Goal: Information Seeking & Learning: Learn about a topic

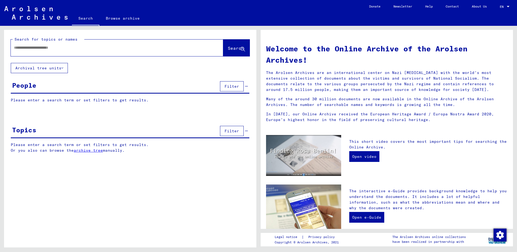
click at [84, 150] on link "archive tree" at bounding box center [88, 150] width 29 height 5
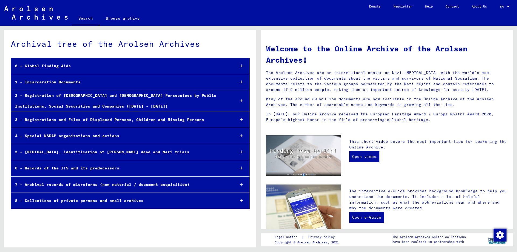
click at [69, 84] on div "1 - Incarceration Documents" at bounding box center [121, 82] width 220 height 10
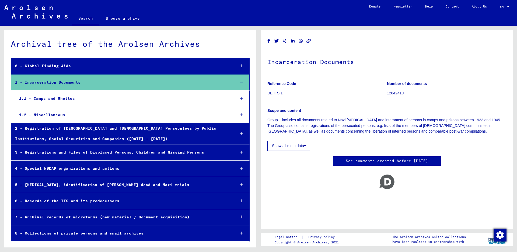
click at [59, 98] on div "1.1 - Camps and Ghettos" at bounding box center [123, 98] width 216 height 10
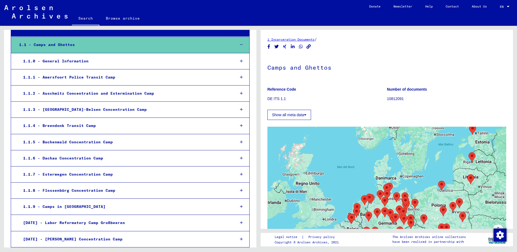
click at [63, 93] on div "1.1.2 - Auschwitz Concentration and Extermination Camp" at bounding box center [125, 93] width 212 height 10
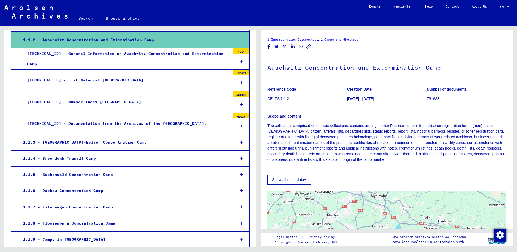
scroll to position [108, 0]
click at [61, 101] on div "[TECHNICAL_ID] - Number Index [GEOGRAPHIC_DATA]" at bounding box center [126, 102] width 207 height 10
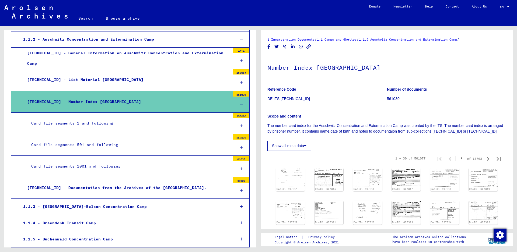
click at [71, 145] on div "Card file segments 501 and following" at bounding box center [128, 145] width 203 height 10
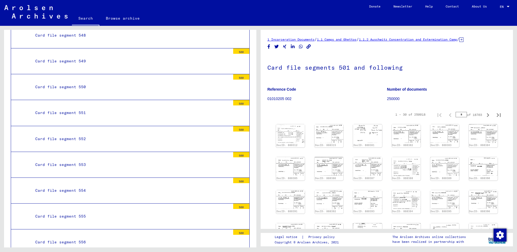
scroll to position [1507, 0]
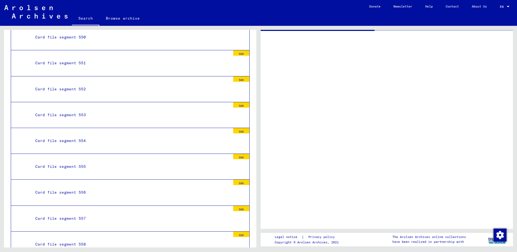
scroll to position [1506, 0]
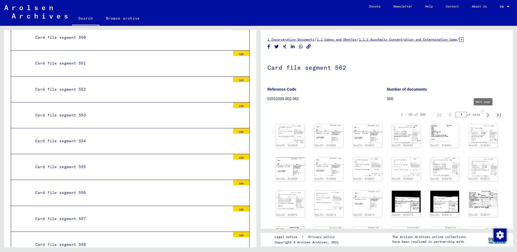
click at [484, 113] on icon "Next page" at bounding box center [488, 115] width 8 height 8
type input "*"
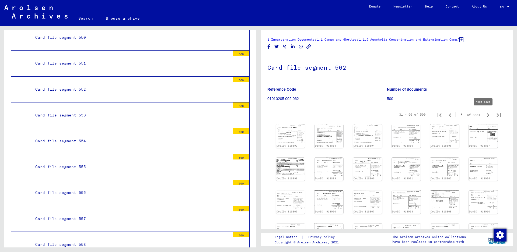
click at [486, 114] on icon "Next page" at bounding box center [487, 115] width 2 height 4
type input "*"
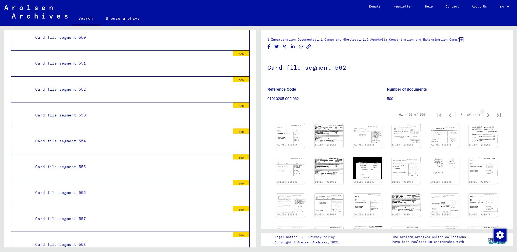
click at [486, 114] on icon "Next page" at bounding box center [487, 115] width 2 height 4
type input "*"
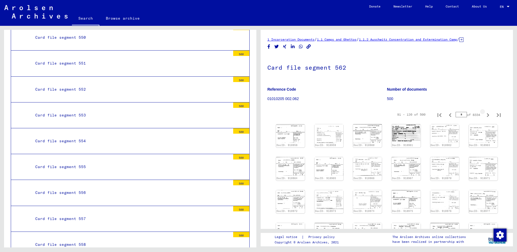
click at [484, 114] on icon "Next page" at bounding box center [488, 115] width 8 height 8
type input "*"
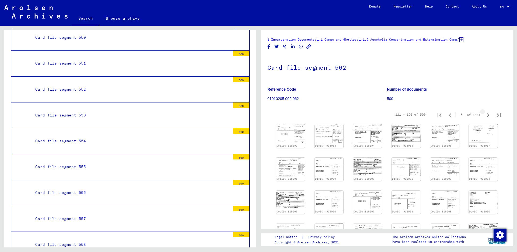
click at [484, 114] on icon "Next page" at bounding box center [488, 115] width 8 height 8
type input "*"
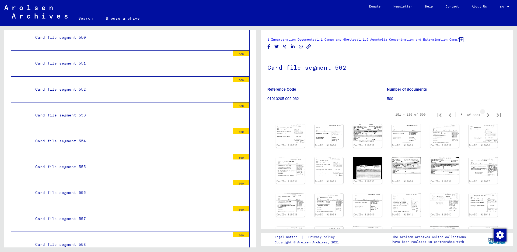
click at [484, 114] on icon "Next page" at bounding box center [488, 115] width 8 height 8
type input "*"
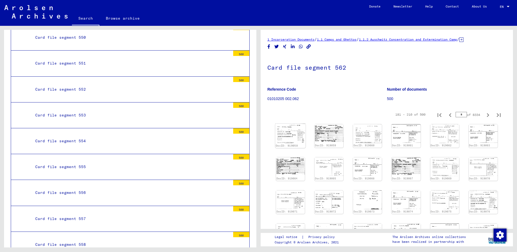
click at [289, 131] on img at bounding box center [290, 134] width 30 height 20
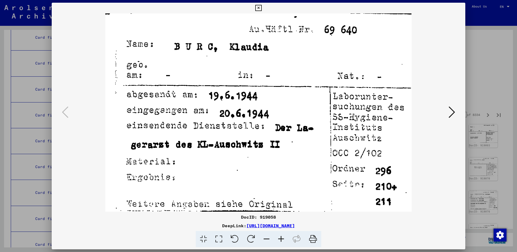
click at [449, 108] on icon at bounding box center [451, 112] width 6 height 13
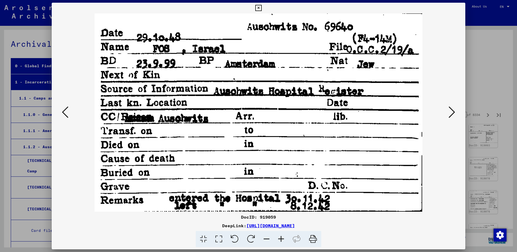
scroll to position [1506, 0]
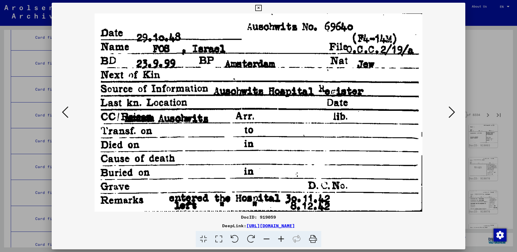
click at [452, 111] on icon at bounding box center [451, 112] width 6 height 13
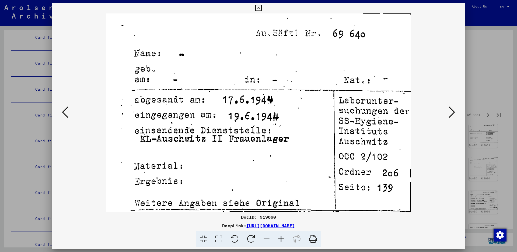
click at [452, 111] on icon at bounding box center [451, 112] width 6 height 13
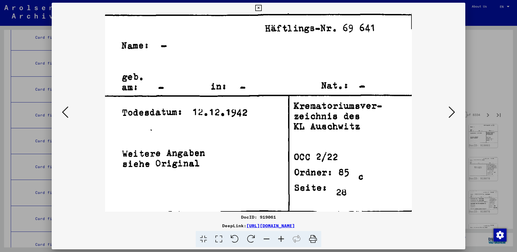
click at [452, 111] on icon at bounding box center [451, 112] width 6 height 13
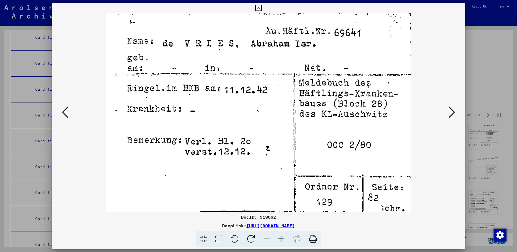
click at [453, 112] on icon at bounding box center [451, 112] width 6 height 13
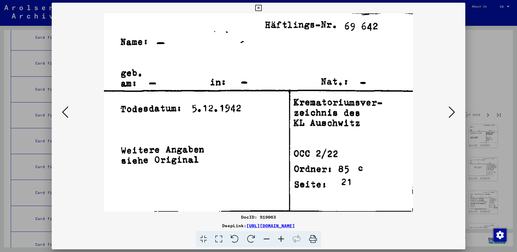
click at [453, 112] on icon at bounding box center [451, 112] width 6 height 13
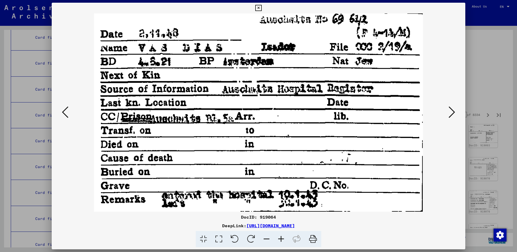
click at [449, 110] on icon at bounding box center [451, 112] width 6 height 13
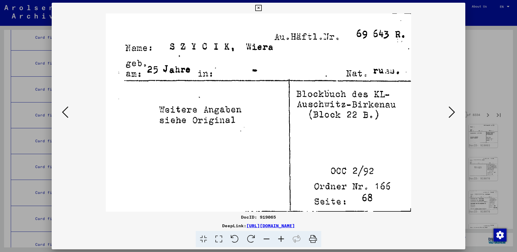
click at [449, 110] on icon at bounding box center [451, 112] width 6 height 13
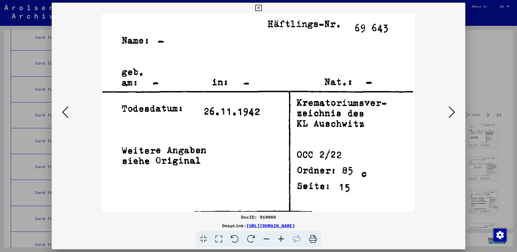
click at [449, 110] on icon at bounding box center [451, 112] width 6 height 13
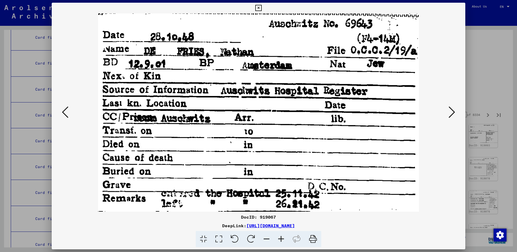
click at [449, 110] on icon at bounding box center [451, 112] width 6 height 13
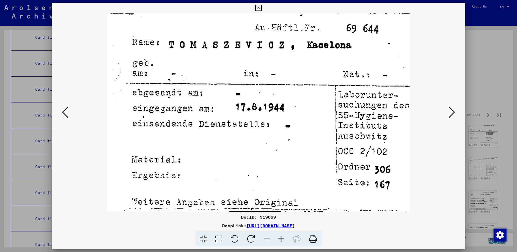
click at [449, 110] on icon at bounding box center [451, 112] width 6 height 13
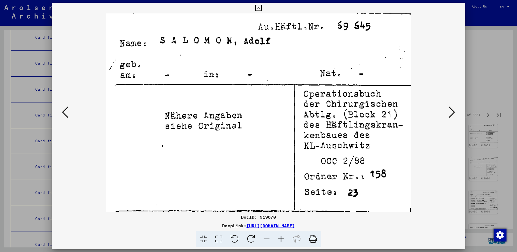
drag, startPoint x: 449, startPoint y: 110, endPoint x: 140, endPoint y: 192, distance: 319.8
click at [174, 177] on div at bounding box center [258, 112] width 413 height 198
click at [445, 108] on img at bounding box center [258, 112] width 377 height 198
click at [449, 108] on icon at bounding box center [451, 112] width 6 height 13
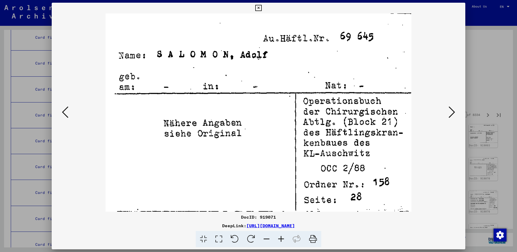
click at [449, 108] on icon at bounding box center [451, 112] width 6 height 13
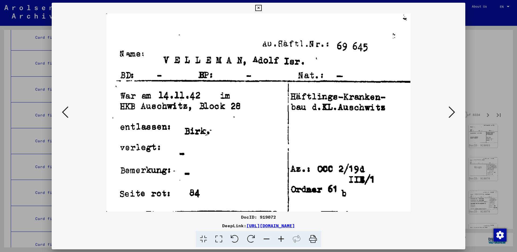
click at [449, 108] on icon at bounding box center [451, 112] width 6 height 13
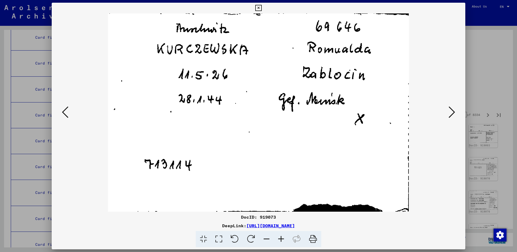
click at [449, 108] on icon at bounding box center [451, 112] width 6 height 13
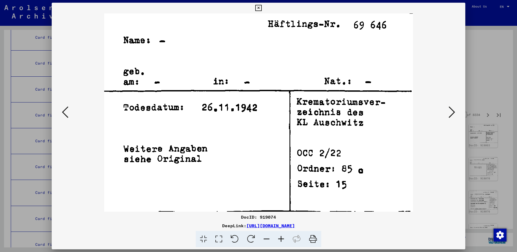
click at [449, 108] on icon at bounding box center [451, 112] width 6 height 13
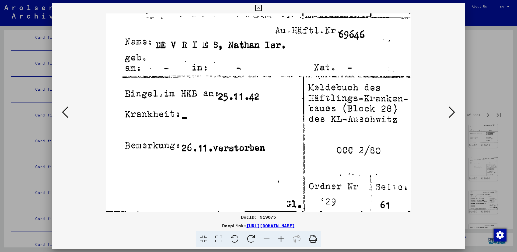
click at [69, 105] on button at bounding box center [65, 112] width 10 height 15
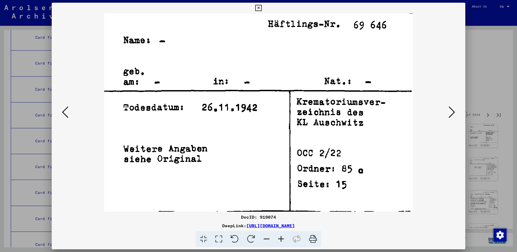
click at [69, 105] on button at bounding box center [65, 112] width 10 height 15
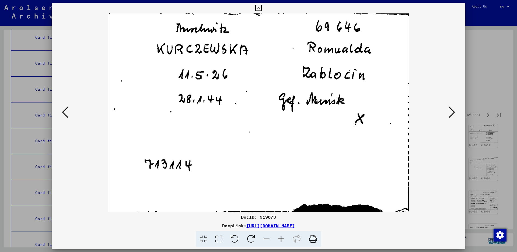
click at [68, 106] on button at bounding box center [65, 112] width 10 height 15
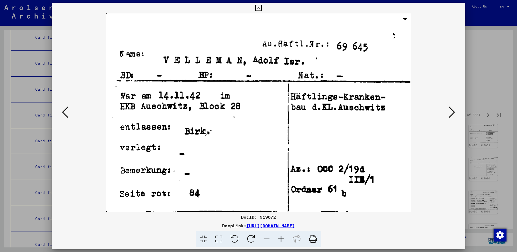
click at [68, 106] on button at bounding box center [65, 112] width 10 height 15
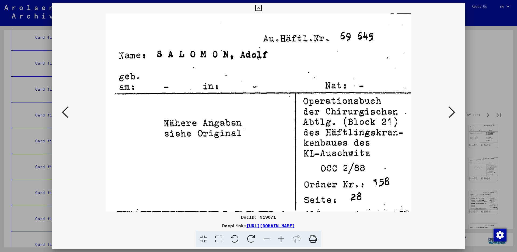
click at [68, 106] on icon at bounding box center [65, 112] width 6 height 13
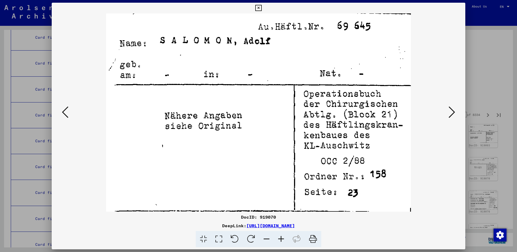
click at [68, 107] on icon at bounding box center [65, 112] width 6 height 13
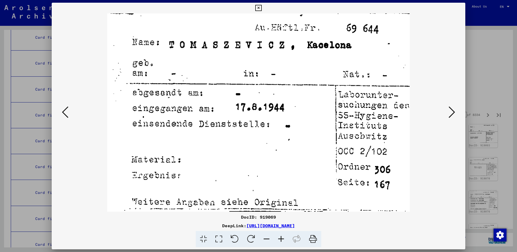
click at [68, 107] on icon at bounding box center [65, 112] width 6 height 13
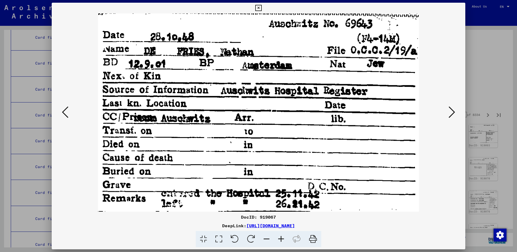
click at [68, 108] on icon at bounding box center [65, 112] width 6 height 13
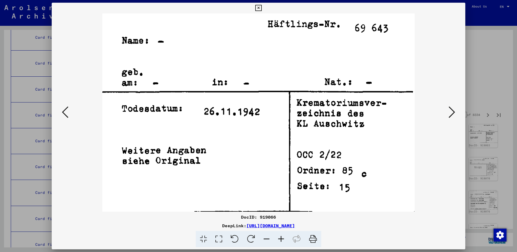
click at [68, 108] on icon at bounding box center [65, 112] width 6 height 13
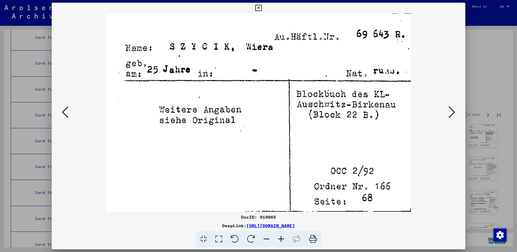
click at [68, 108] on icon at bounding box center [65, 112] width 6 height 13
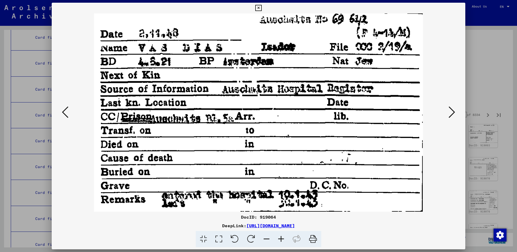
click at [446, 115] on div at bounding box center [258, 112] width 413 height 198
click at [446, 115] on img at bounding box center [258, 112] width 377 height 198
click at [452, 111] on icon at bounding box center [451, 112] width 6 height 13
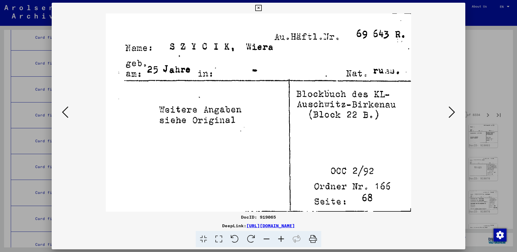
click at [452, 111] on icon at bounding box center [451, 112] width 6 height 13
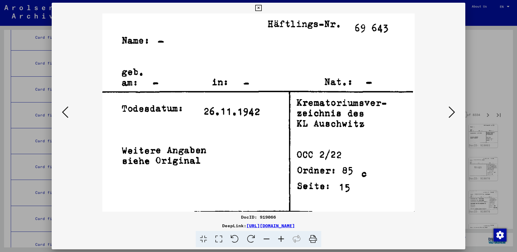
click at [452, 112] on icon at bounding box center [451, 112] width 6 height 13
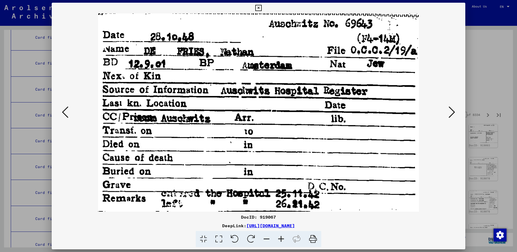
click at [453, 114] on icon at bounding box center [451, 112] width 6 height 13
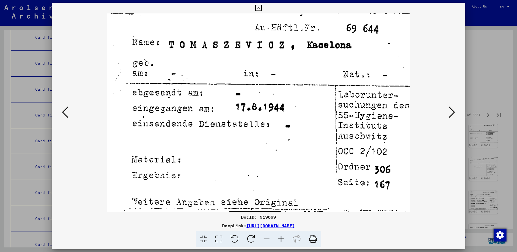
click at [453, 114] on icon at bounding box center [451, 112] width 6 height 13
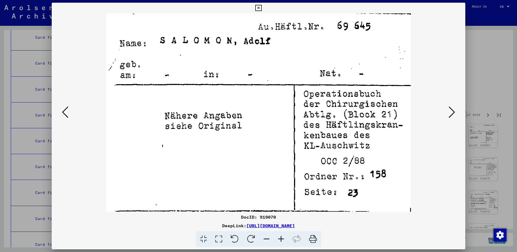
click at [455, 114] on button at bounding box center [452, 112] width 10 height 15
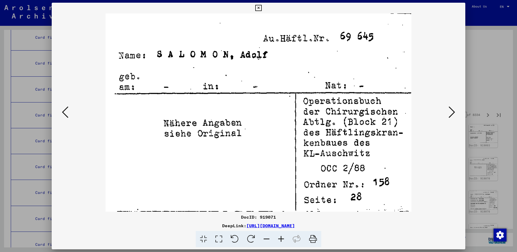
click at [455, 114] on button at bounding box center [452, 112] width 10 height 15
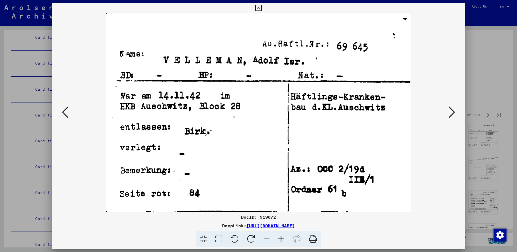
click at [455, 115] on button at bounding box center [452, 112] width 10 height 15
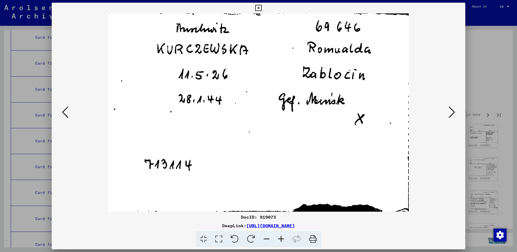
click at [455, 115] on button at bounding box center [452, 112] width 10 height 15
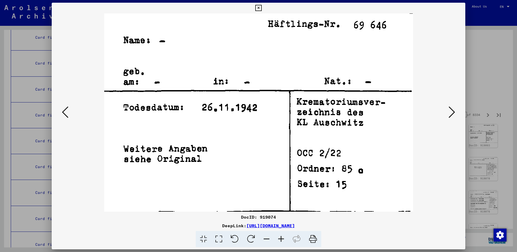
click at [455, 115] on button at bounding box center [452, 112] width 10 height 15
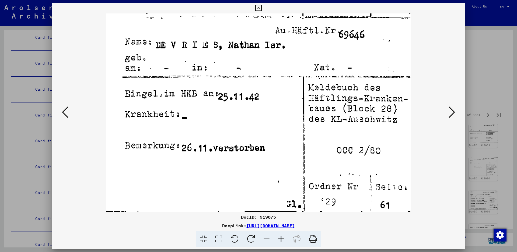
click at [452, 113] on icon at bounding box center [451, 112] width 6 height 13
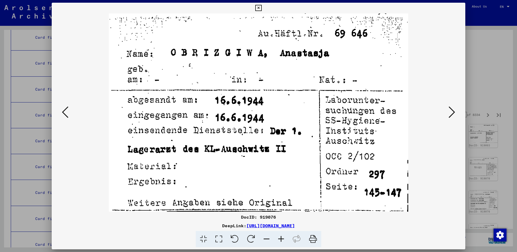
click at [452, 113] on icon at bounding box center [451, 112] width 6 height 13
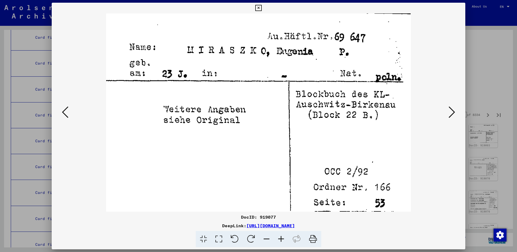
click at [452, 113] on icon at bounding box center [451, 112] width 6 height 13
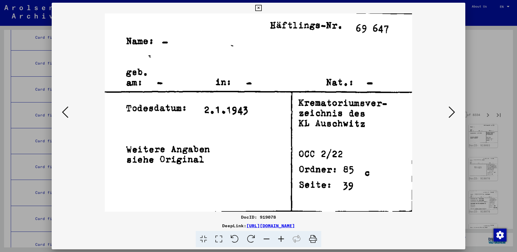
click at [451, 114] on icon at bounding box center [451, 112] width 6 height 13
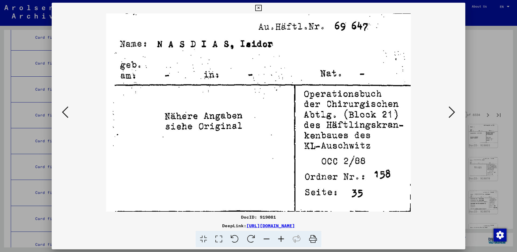
click at [451, 114] on icon at bounding box center [451, 112] width 6 height 13
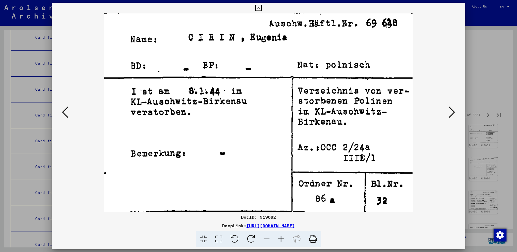
click at [451, 114] on icon at bounding box center [451, 112] width 6 height 13
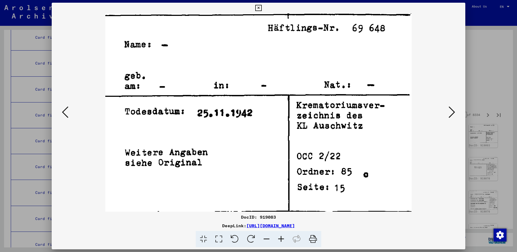
click at [451, 114] on icon at bounding box center [451, 112] width 6 height 13
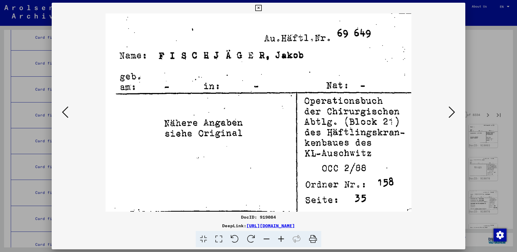
click at [450, 112] on icon at bounding box center [451, 112] width 6 height 13
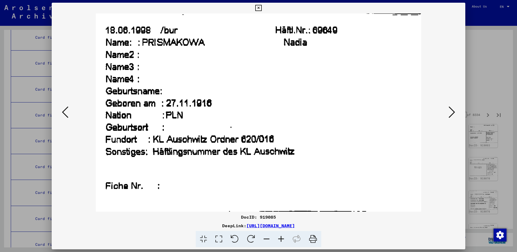
click at [450, 112] on icon at bounding box center [451, 112] width 6 height 13
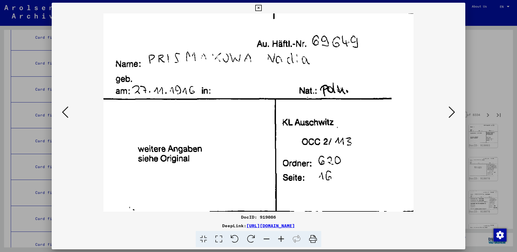
click at [450, 112] on icon at bounding box center [451, 112] width 6 height 13
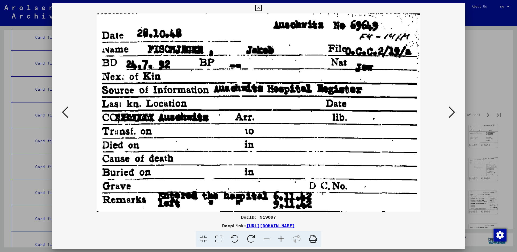
click at [450, 112] on icon at bounding box center [451, 112] width 6 height 13
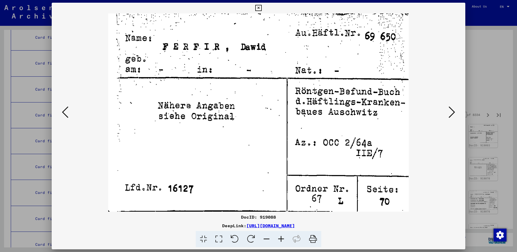
click at [450, 114] on icon at bounding box center [451, 112] width 6 height 13
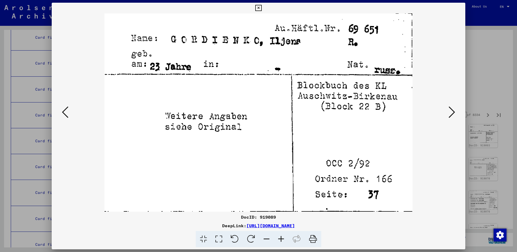
click at [62, 112] on icon at bounding box center [65, 112] width 6 height 13
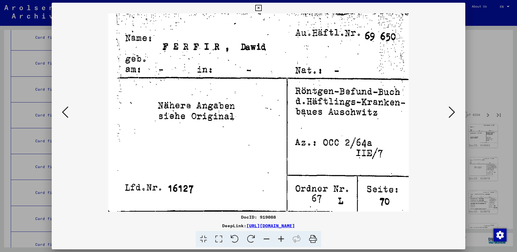
click at [450, 106] on icon at bounding box center [451, 112] width 6 height 13
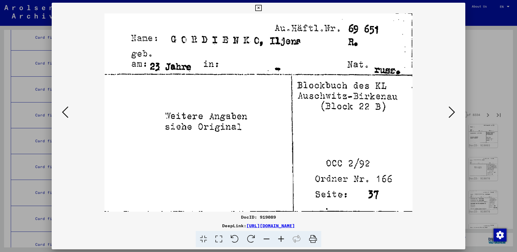
click at [450, 106] on icon at bounding box center [451, 112] width 6 height 13
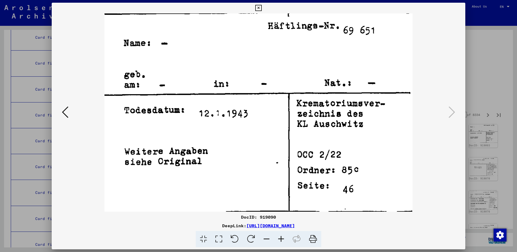
click at [450, 106] on icon at bounding box center [451, 112] width 6 height 13
click at [61, 109] on button at bounding box center [65, 112] width 10 height 15
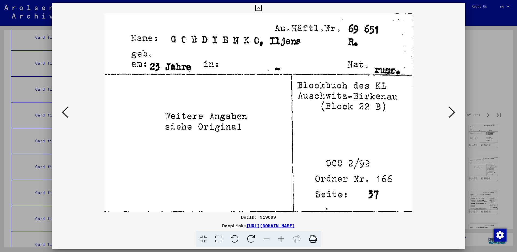
click at [61, 109] on button at bounding box center [65, 112] width 10 height 15
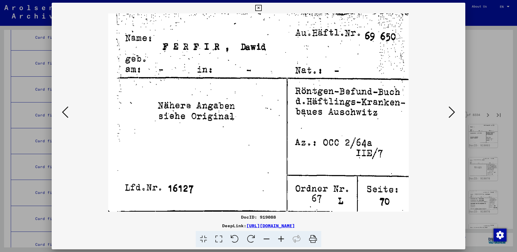
click at [449, 112] on icon at bounding box center [451, 112] width 6 height 13
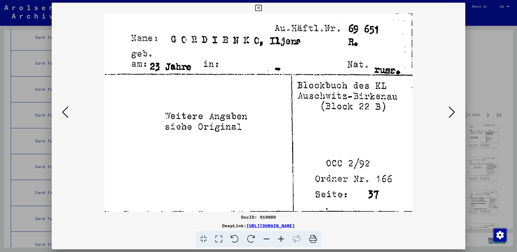
click at [449, 112] on icon at bounding box center [451, 112] width 6 height 13
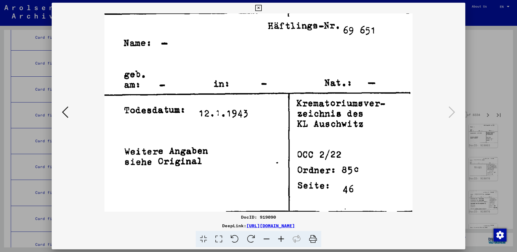
click at [449, 112] on icon at bounding box center [451, 112] width 6 height 13
click at [261, 10] on icon at bounding box center [258, 8] width 6 height 6
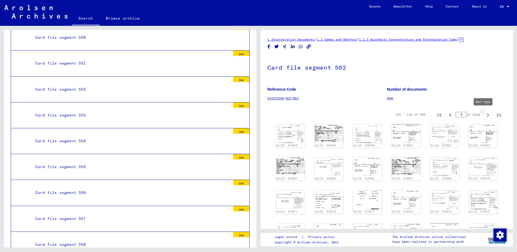
click at [484, 116] on icon "Next page" at bounding box center [488, 115] width 8 height 8
type input "*"
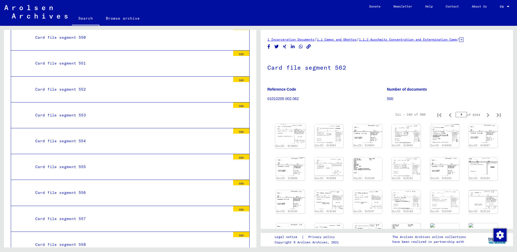
click at [296, 133] on img at bounding box center [290, 134] width 30 height 20
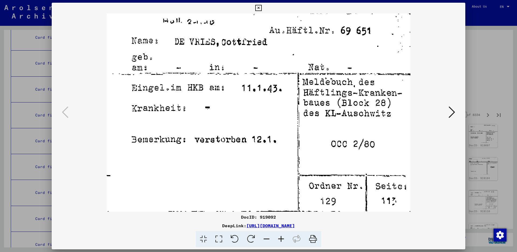
click at [448, 112] on button at bounding box center [452, 112] width 10 height 15
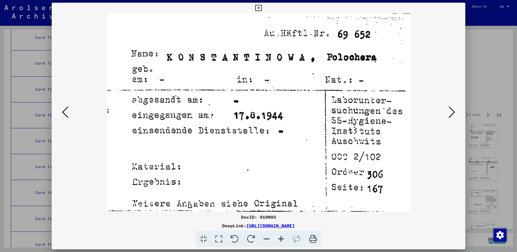
click at [448, 112] on button at bounding box center [452, 112] width 10 height 15
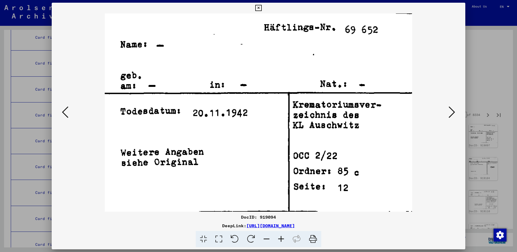
click at [448, 112] on button at bounding box center [452, 112] width 10 height 15
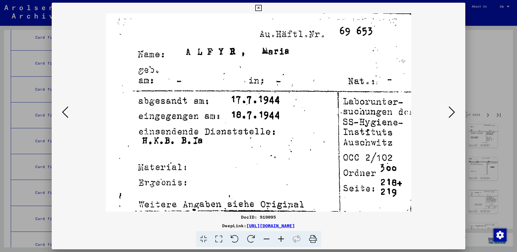
click at [448, 112] on button at bounding box center [452, 112] width 10 height 15
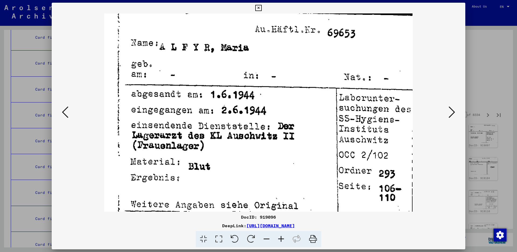
click at [448, 112] on button at bounding box center [452, 112] width 10 height 15
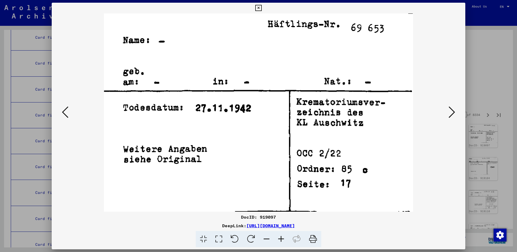
click at [448, 112] on button at bounding box center [452, 112] width 10 height 15
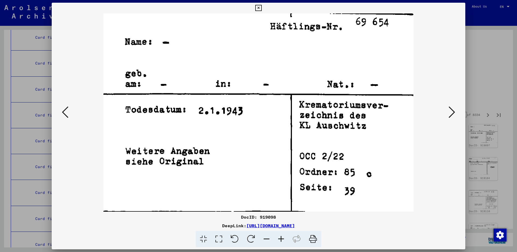
click at [448, 112] on button at bounding box center [452, 112] width 10 height 15
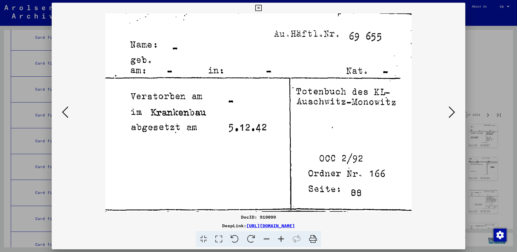
click at [448, 112] on button at bounding box center [452, 112] width 10 height 15
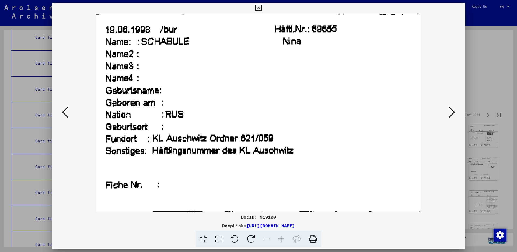
click at [448, 112] on button at bounding box center [452, 112] width 10 height 15
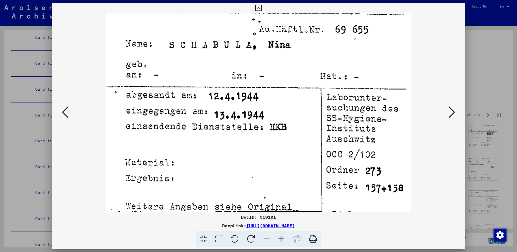
click at [448, 112] on button at bounding box center [452, 112] width 10 height 15
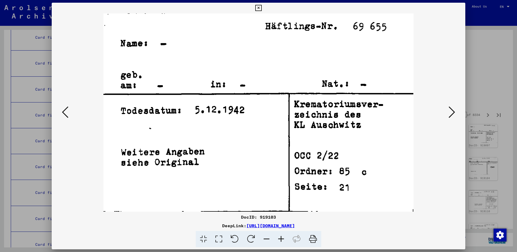
click at [448, 112] on button at bounding box center [452, 112] width 10 height 15
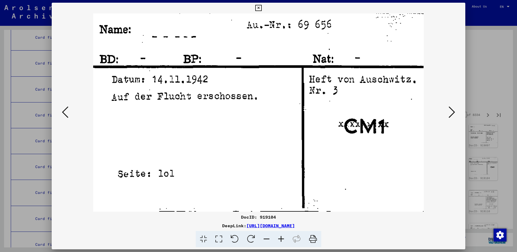
click at [448, 112] on button at bounding box center [452, 112] width 10 height 15
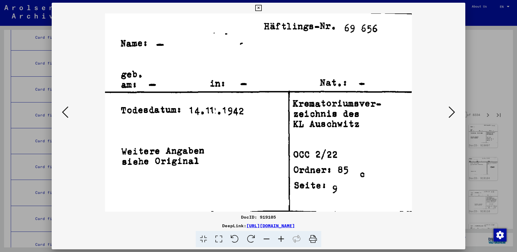
click at [448, 112] on button at bounding box center [452, 112] width 10 height 15
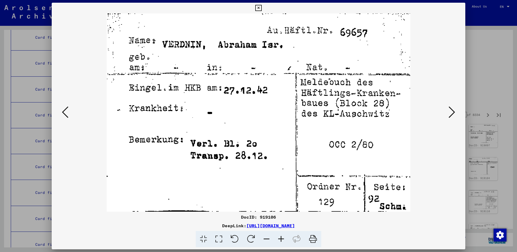
click at [451, 110] on icon at bounding box center [451, 112] width 6 height 13
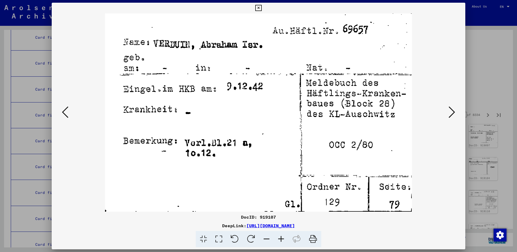
click at [451, 110] on icon at bounding box center [451, 112] width 6 height 13
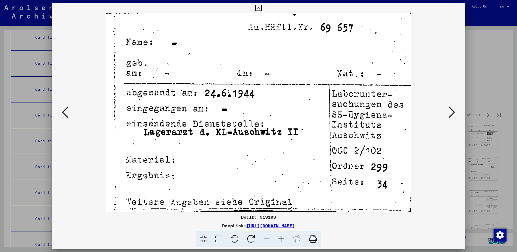
click at [451, 110] on icon at bounding box center [451, 112] width 6 height 13
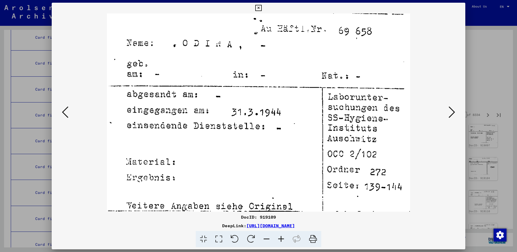
click at [451, 110] on icon at bounding box center [451, 112] width 6 height 13
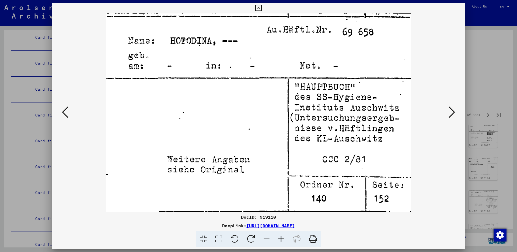
click at [451, 110] on icon at bounding box center [451, 112] width 6 height 13
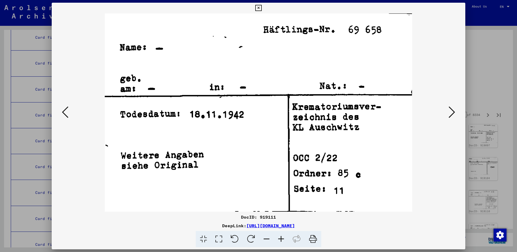
click at [451, 110] on icon at bounding box center [451, 112] width 6 height 13
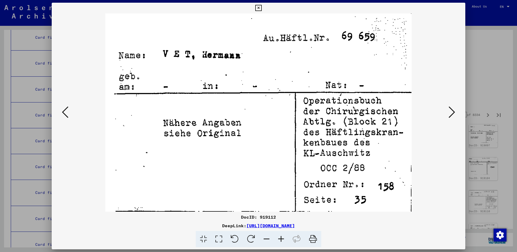
click at [449, 112] on icon at bounding box center [451, 112] width 6 height 13
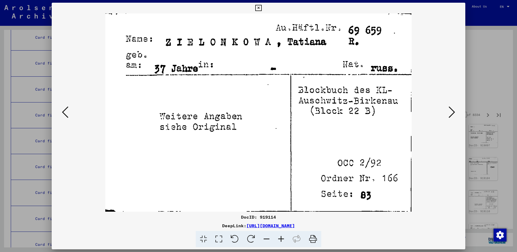
click at [449, 112] on icon at bounding box center [451, 112] width 6 height 13
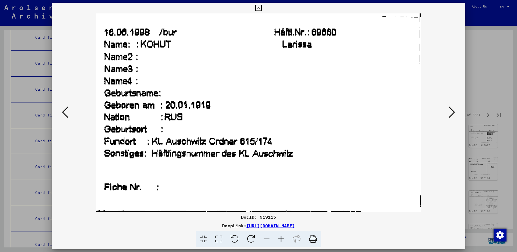
click at [449, 112] on icon at bounding box center [451, 112] width 6 height 13
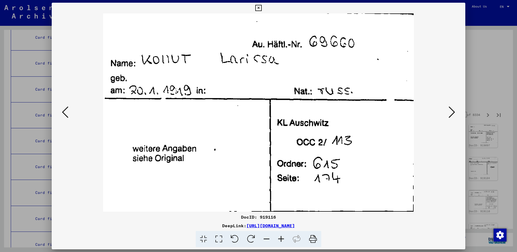
click at [449, 112] on icon at bounding box center [451, 112] width 6 height 13
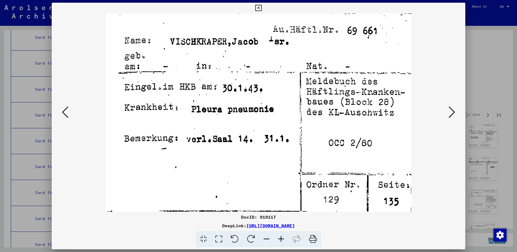
click at [449, 110] on icon at bounding box center [451, 112] width 6 height 13
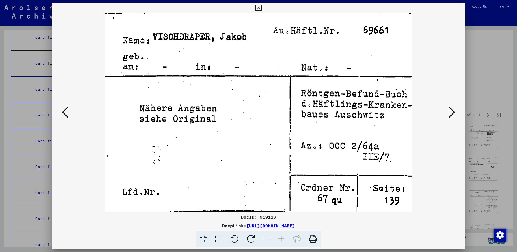
click at [449, 110] on icon at bounding box center [451, 112] width 6 height 13
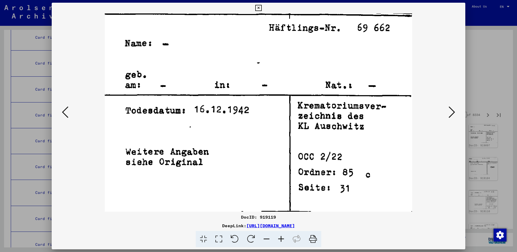
click at [449, 110] on icon at bounding box center [451, 112] width 6 height 13
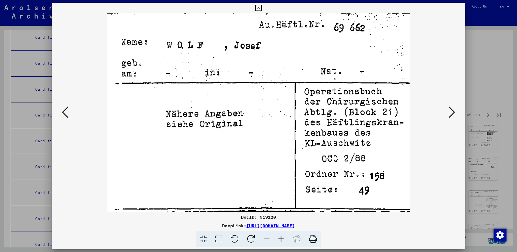
click at [452, 107] on icon at bounding box center [451, 112] width 6 height 13
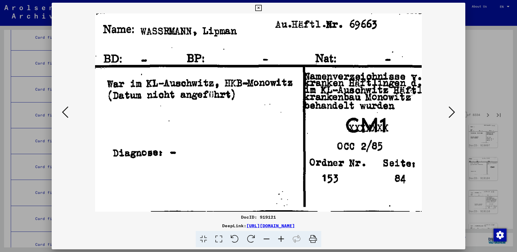
click at [449, 109] on icon at bounding box center [451, 112] width 6 height 13
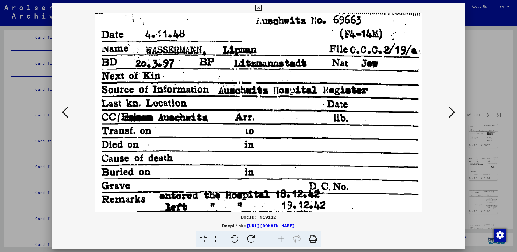
click at [449, 109] on icon at bounding box center [451, 112] width 6 height 13
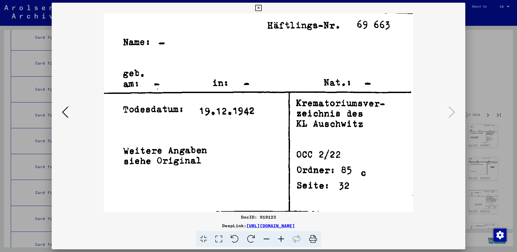
click at [449, 109] on icon at bounding box center [451, 112] width 6 height 13
click at [261, 8] on icon at bounding box center [258, 8] width 6 height 6
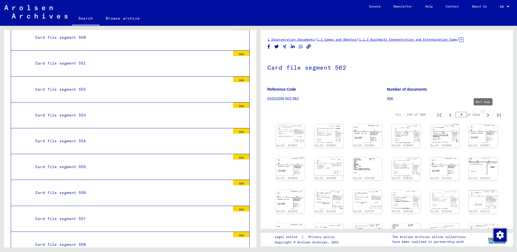
click at [484, 114] on icon "Next page" at bounding box center [488, 115] width 8 height 8
type input "*"
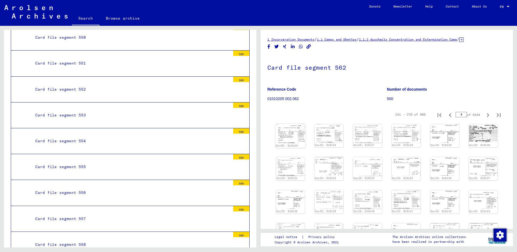
click at [280, 130] on img at bounding box center [290, 133] width 30 height 19
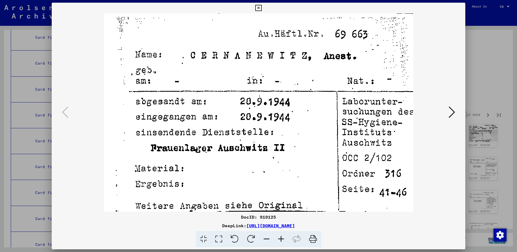
click at [451, 112] on icon at bounding box center [451, 112] width 6 height 13
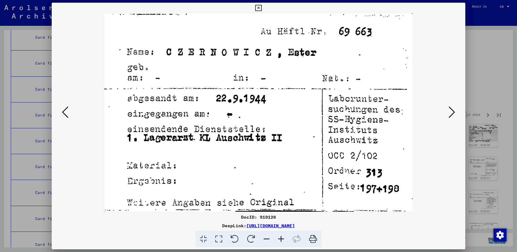
click at [451, 112] on icon at bounding box center [451, 112] width 6 height 13
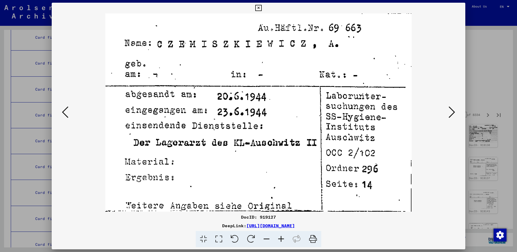
click at [451, 112] on icon at bounding box center [451, 112] width 6 height 13
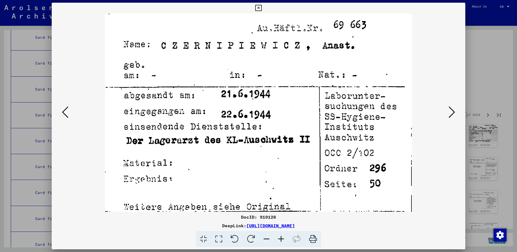
click at [451, 112] on icon at bounding box center [451, 112] width 6 height 13
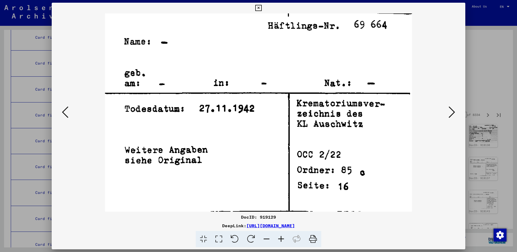
click at [451, 112] on icon at bounding box center [451, 112] width 6 height 13
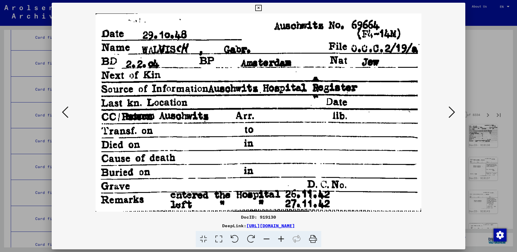
click at [451, 109] on icon at bounding box center [451, 112] width 6 height 13
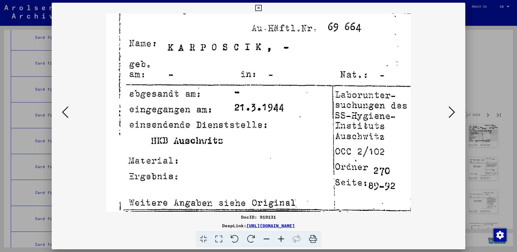
click at [451, 109] on icon at bounding box center [451, 112] width 6 height 13
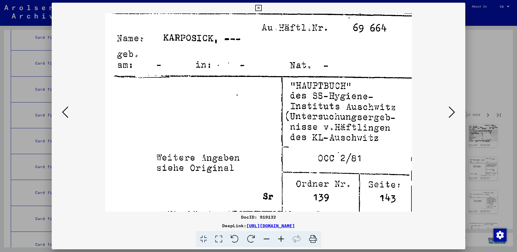
click at [451, 109] on icon at bounding box center [451, 112] width 6 height 13
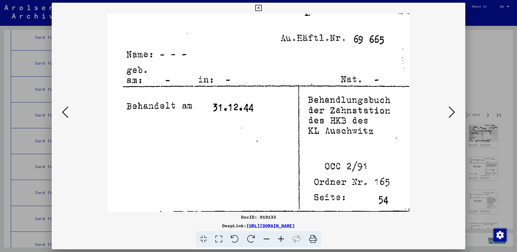
click at [451, 110] on icon at bounding box center [451, 112] width 6 height 13
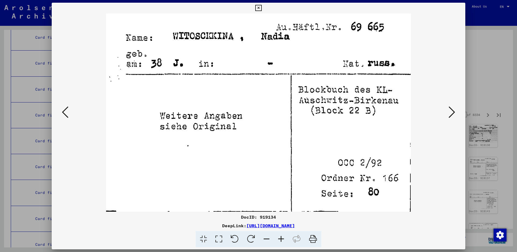
click at [451, 111] on icon at bounding box center [451, 112] width 6 height 13
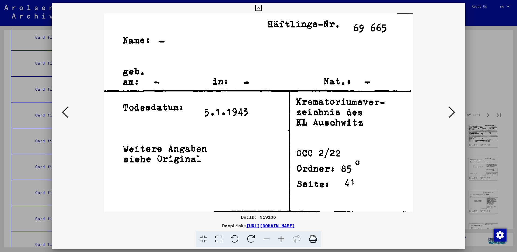
click at [451, 111] on icon at bounding box center [451, 112] width 6 height 13
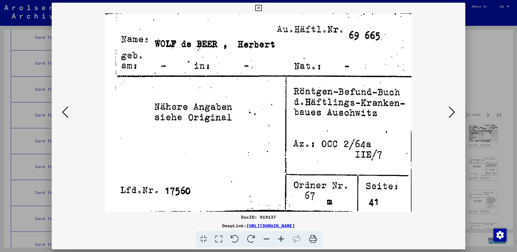
click at [450, 111] on icon at bounding box center [451, 112] width 6 height 13
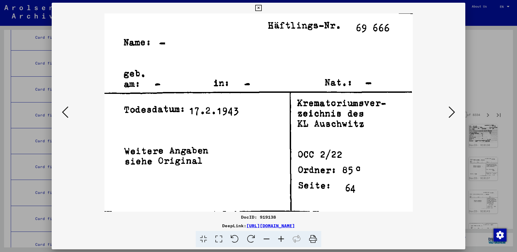
click at [68, 113] on icon at bounding box center [65, 112] width 6 height 13
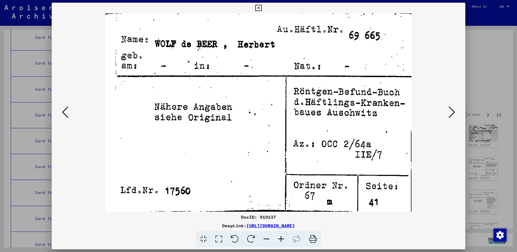
click at [452, 116] on icon at bounding box center [451, 112] width 6 height 13
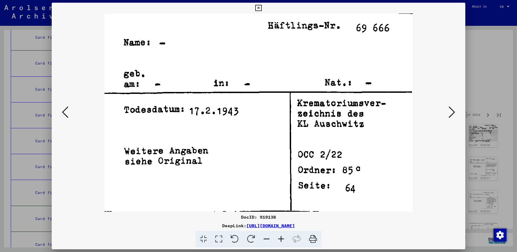
click at [451, 116] on icon at bounding box center [451, 112] width 6 height 13
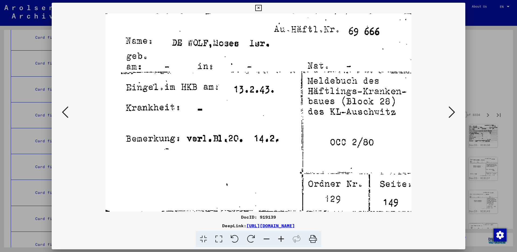
click at [450, 110] on icon at bounding box center [451, 112] width 6 height 13
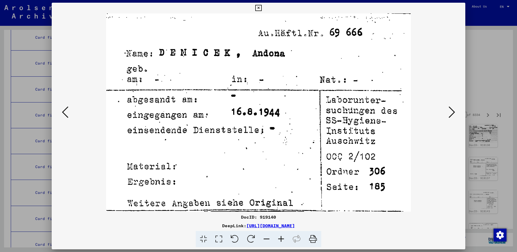
click at [451, 115] on icon at bounding box center [451, 112] width 6 height 13
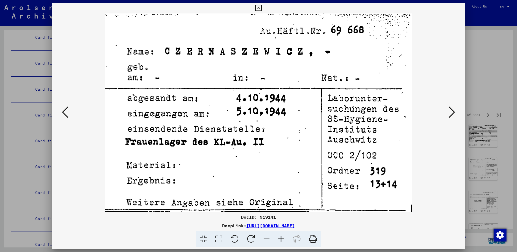
click at [451, 115] on icon at bounding box center [451, 112] width 6 height 13
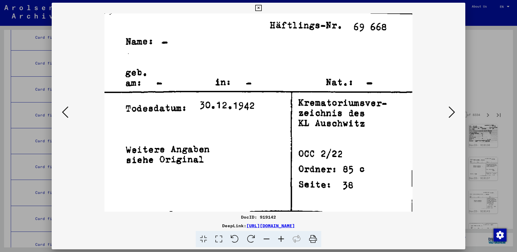
click at [451, 115] on icon at bounding box center [451, 112] width 6 height 13
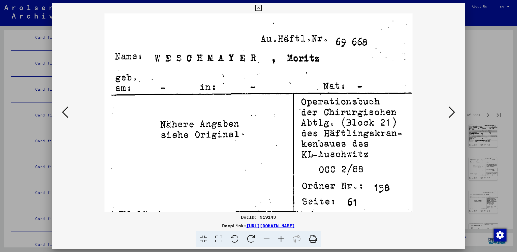
click at [449, 109] on icon at bounding box center [451, 112] width 6 height 13
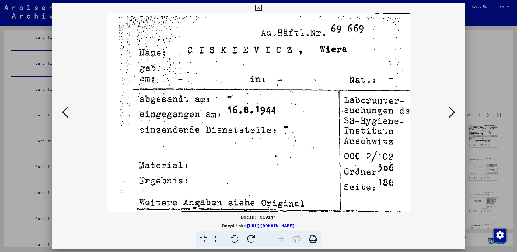
click at [449, 110] on icon at bounding box center [451, 112] width 6 height 13
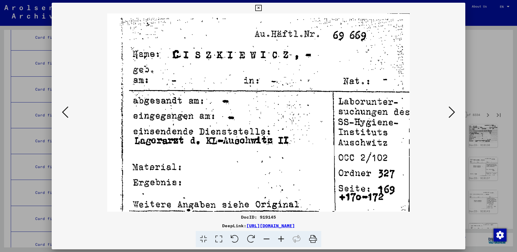
click at [449, 110] on icon at bounding box center [451, 112] width 6 height 13
